Goal: Task Accomplishment & Management: Use online tool/utility

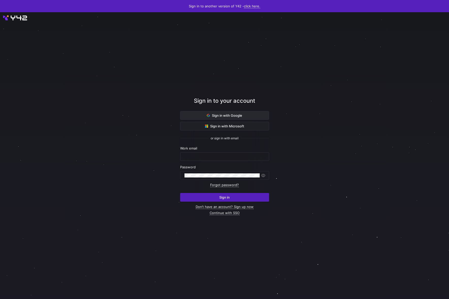
click at [234, 117] on span "Sign in with Google" at bounding box center [224, 115] width 35 height 4
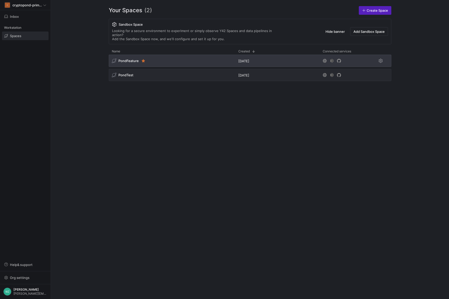
click at [178, 55] on div "PondFeature" at bounding box center [172, 61] width 127 height 12
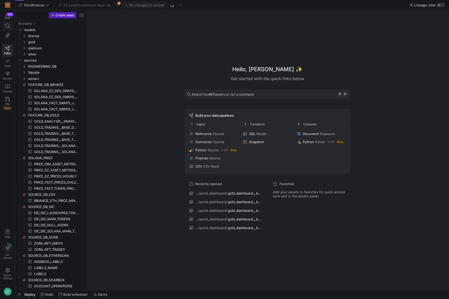
click at [7, 28] on icon at bounding box center [7, 26] width 5 height 5
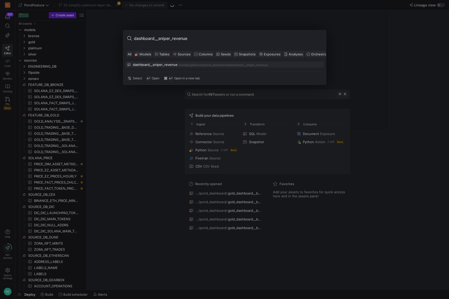
type input "dashboard__sniper_revenue"
click at [193, 66] on div "platinum/pond_dashboard" at bounding box center [209, 65] width 37 height 4
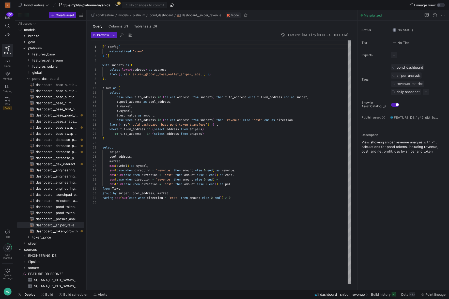
scroll to position [46, 0]
click at [46, 295] on span "Build" at bounding box center [49, 294] width 8 height 4
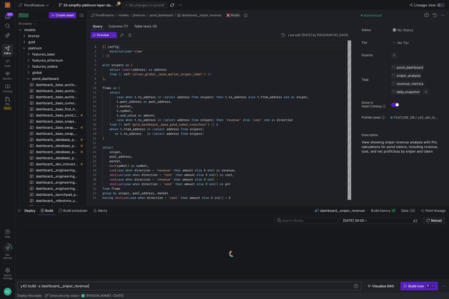
click at [96, 285] on div "y42 build -s dashboard__sniper_revenue" at bounding box center [187, 286] width 333 height 4
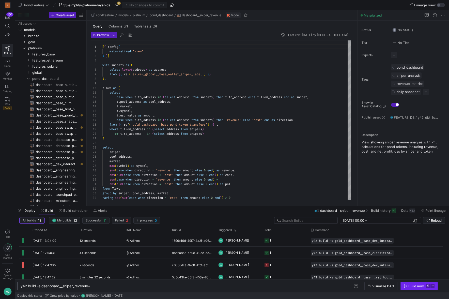
type textarea "y42 build -s dashboard__sniper_revenue+"
click at [419, 284] on div "Build now" at bounding box center [417, 286] width 16 height 4
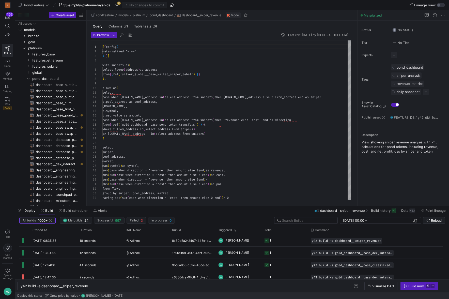
scroll to position [46, 0]
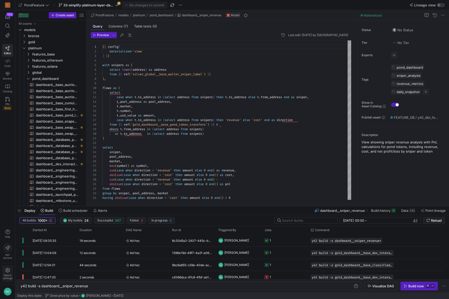
click at [8, 275] on span "Space settings" at bounding box center [8, 277] width 10 height 6
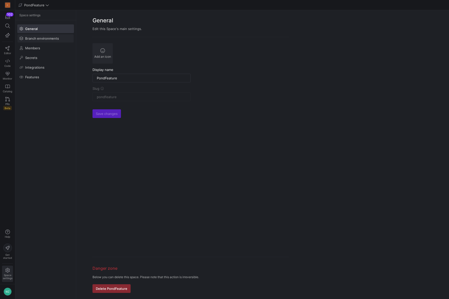
click at [49, 41] on span at bounding box center [46, 38] width 56 height 8
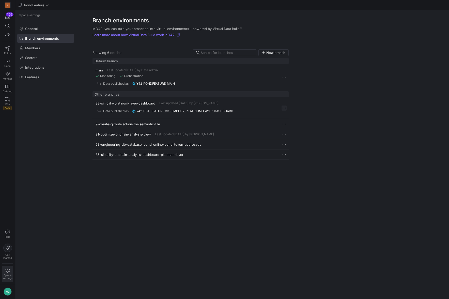
click at [283, 108] on span "Press SPACE to select this row." at bounding box center [284, 108] width 5 height 5
click at [297, 124] on span "Delete" at bounding box center [295, 123] width 10 height 4
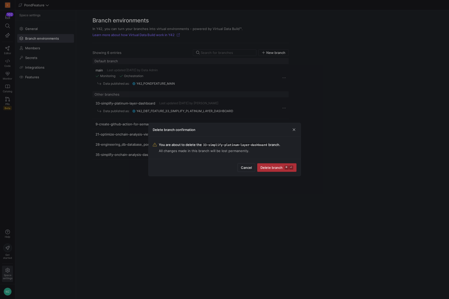
click at [273, 169] on span "Delete branch ⌘ ⏎" at bounding box center [277, 168] width 33 height 4
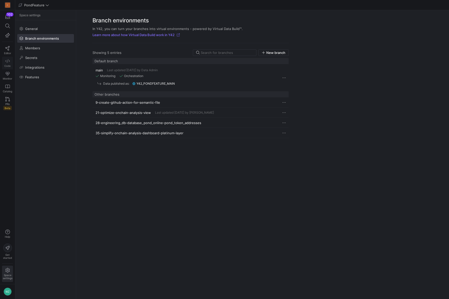
click at [6, 62] on icon at bounding box center [7, 61] width 5 height 5
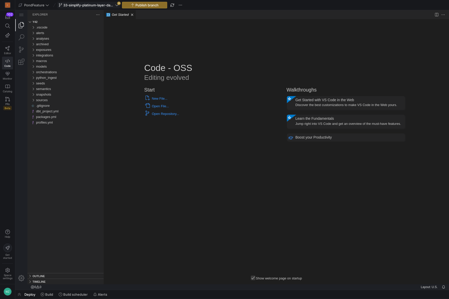
click at [112, 5] on span "33-simplify-platinum-layer-dashboard" at bounding box center [88, 5] width 51 height 4
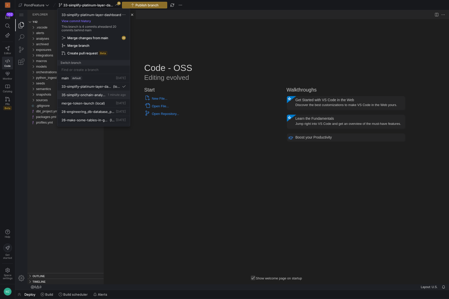
click at [99, 96] on span "35-simplify-onchain-analysis-dashboard-platinum-layer" at bounding box center [84, 95] width 45 height 4
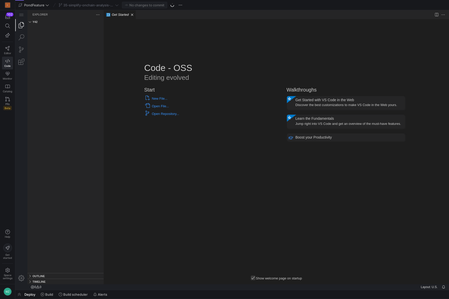
click at [171, 5] on div at bounding box center [172, 5] width 5 height 5
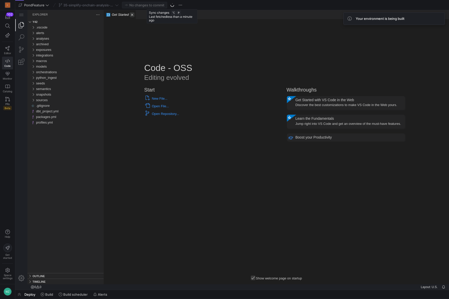
click at [133, 15] on link "Close (⌘W)" at bounding box center [132, 14] width 5 height 5
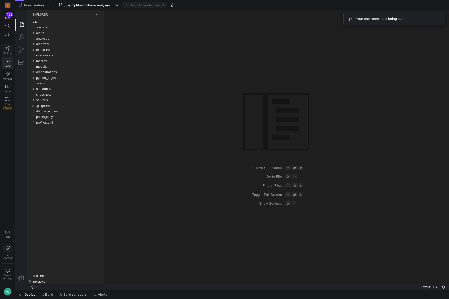
click at [7, 52] on span "Editor" at bounding box center [7, 53] width 7 height 3
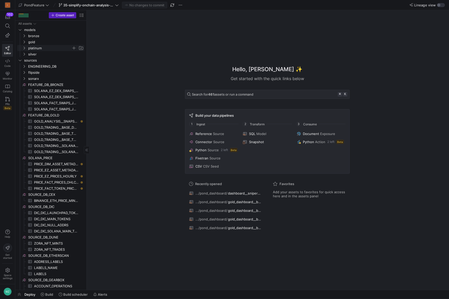
click at [49, 47] on span "platinum" at bounding box center [49, 48] width 43 height 6
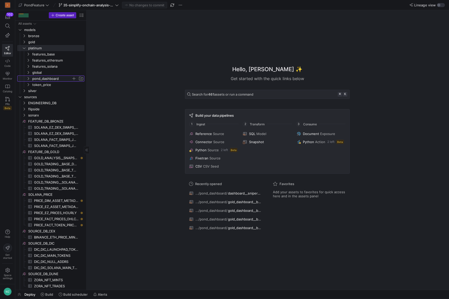
click at [43, 79] on span "pond_dashboard" at bounding box center [51, 79] width 39 height 6
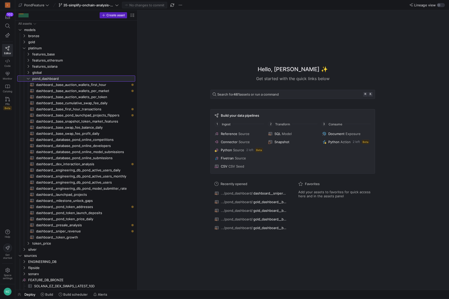
drag, startPoint x: 87, startPoint y: 83, endPoint x: 142, endPoint y: 83, distance: 54.9
click at [69, 70] on span "global" at bounding box center [77, 73] width 90 height 6
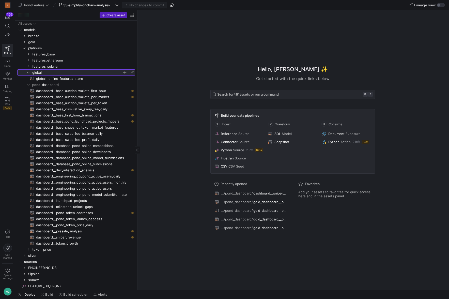
click at [69, 70] on span "global" at bounding box center [77, 73] width 90 height 6
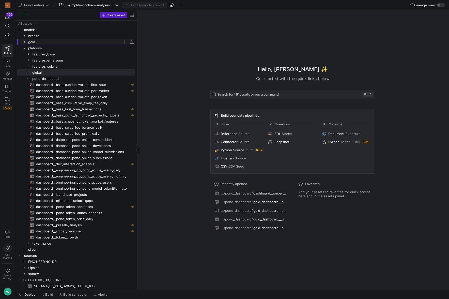
click at [46, 41] on span "gold" at bounding box center [75, 42] width 94 height 6
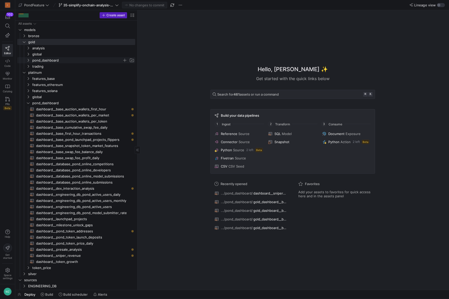
click at [58, 58] on span "pond_dashboard" at bounding box center [77, 60] width 90 height 6
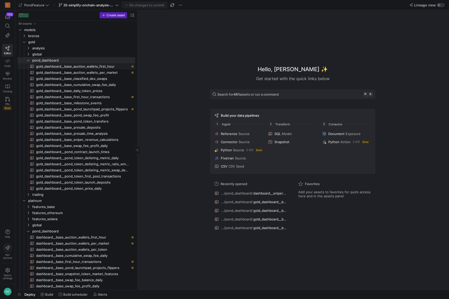
click at [86, 67] on span "gold_dashboard__base_auction_wallets_first_hour​​​​​​​​​​" at bounding box center [82, 67] width 93 height 6
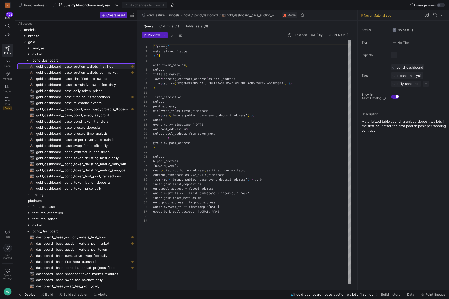
scroll to position [46, 0]
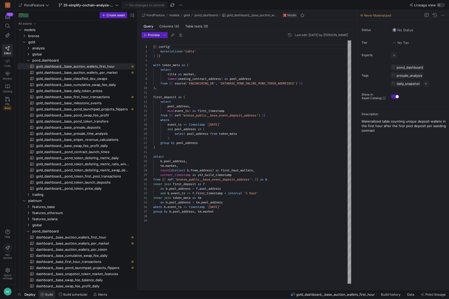
click at [46, 294] on span "Build" at bounding box center [49, 294] width 8 height 4
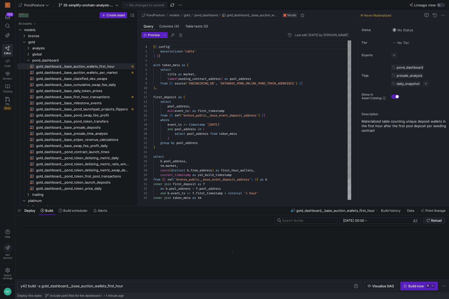
scroll to position [0, 104]
click at [416, 287] on div "Build now" at bounding box center [417, 286] width 16 height 4
click at [97, 72] on span "gold_dashboard__base_auction_wallets_per_market​​​​​​​​​​" at bounding box center [82, 73] width 93 height 6
type textarea "{{ config( materialized='table' ) }} with token_meta as ( select title as marke…"
type textarea "y42 build -s gold_dashboard__base_auction_wallets_per_market"
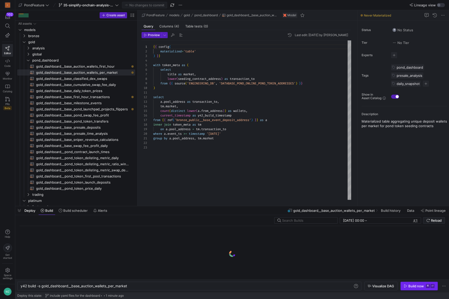
click at [423, 287] on div "Build now" at bounding box center [417, 286] width 16 height 4
click at [95, 97] on span "gold_dashboard__base_first_hour_transactions​​​​​​​​​​" at bounding box center [82, 97] width 93 height 6
type textarea "{{ config( materialized='table' ) }} with token_meta as ( select title as marke…"
type textarea "y42 build -s gold_dashboard__base_first_hour_transactions"
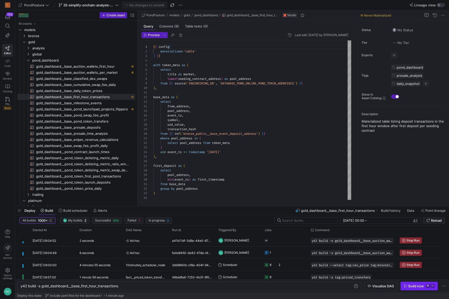
click at [410, 285] on div "Build now" at bounding box center [417, 286] width 16 height 4
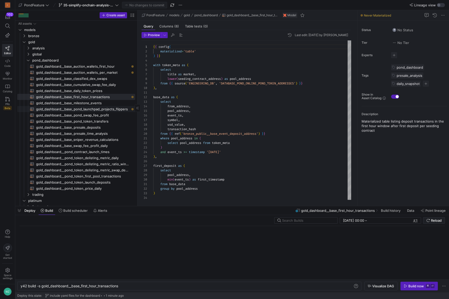
click at [102, 109] on span "gold_dashboard__base_pond_launchpad_projects_flippers​​​​​​​​​​" at bounding box center [82, 109] width 93 height 6
type textarea "{{ config( materialized='table' ) }} with token_metadata as ( select title as m…"
type textarea "y42 build -s gold_dashboard__base_pond_launchpad_projects_flippers"
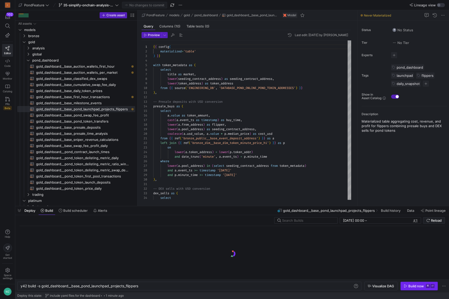
click at [421, 288] on div "Build now" at bounding box center [417, 286] width 16 height 4
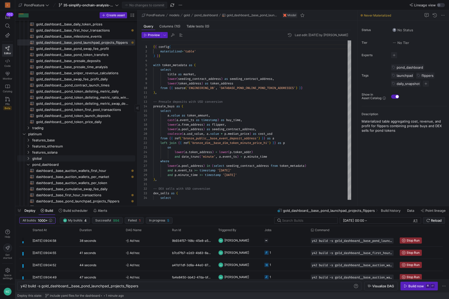
scroll to position [160, 0]
